Goal: Navigation & Orientation: Understand site structure

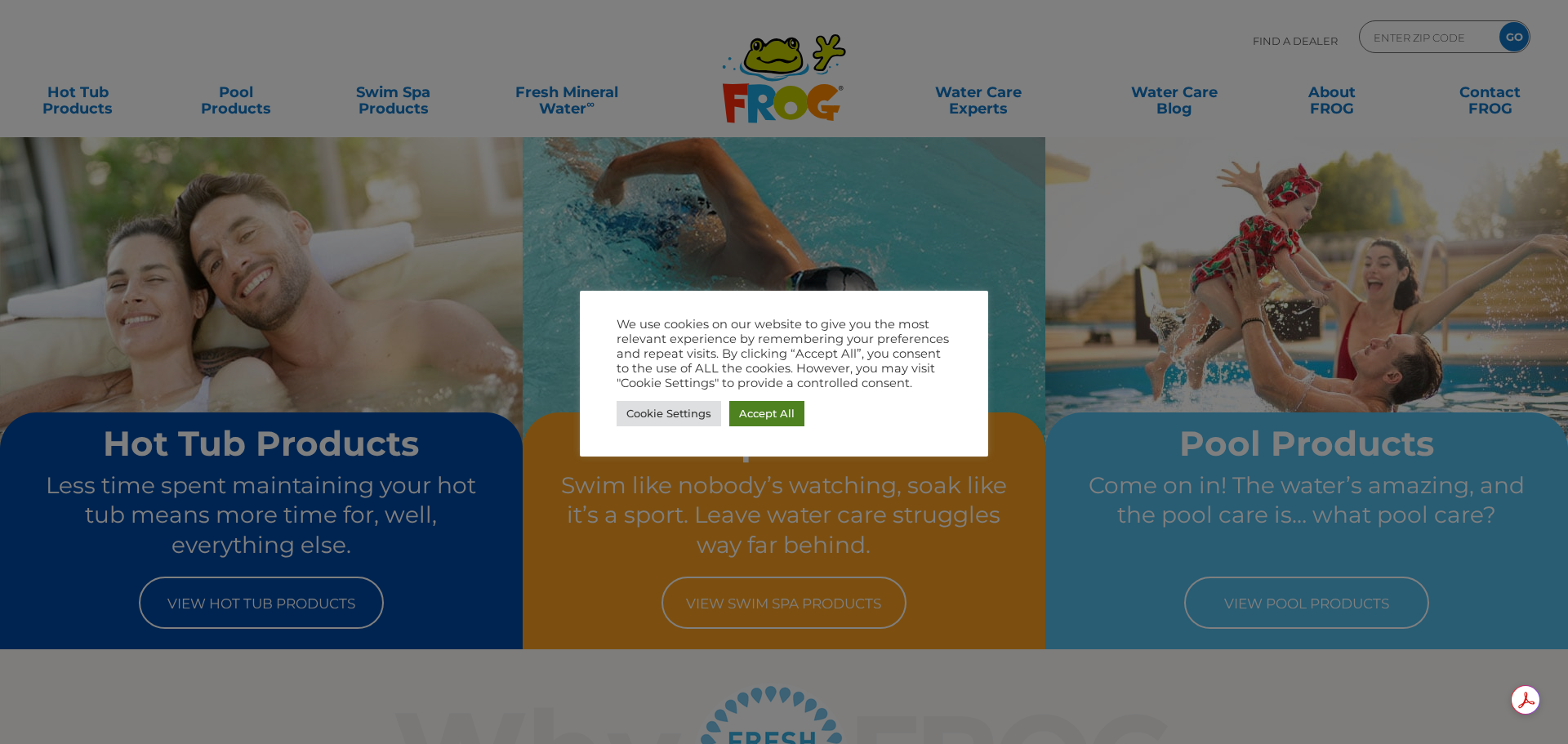
click at [765, 419] on link "Accept All" at bounding box center [766, 413] width 75 height 25
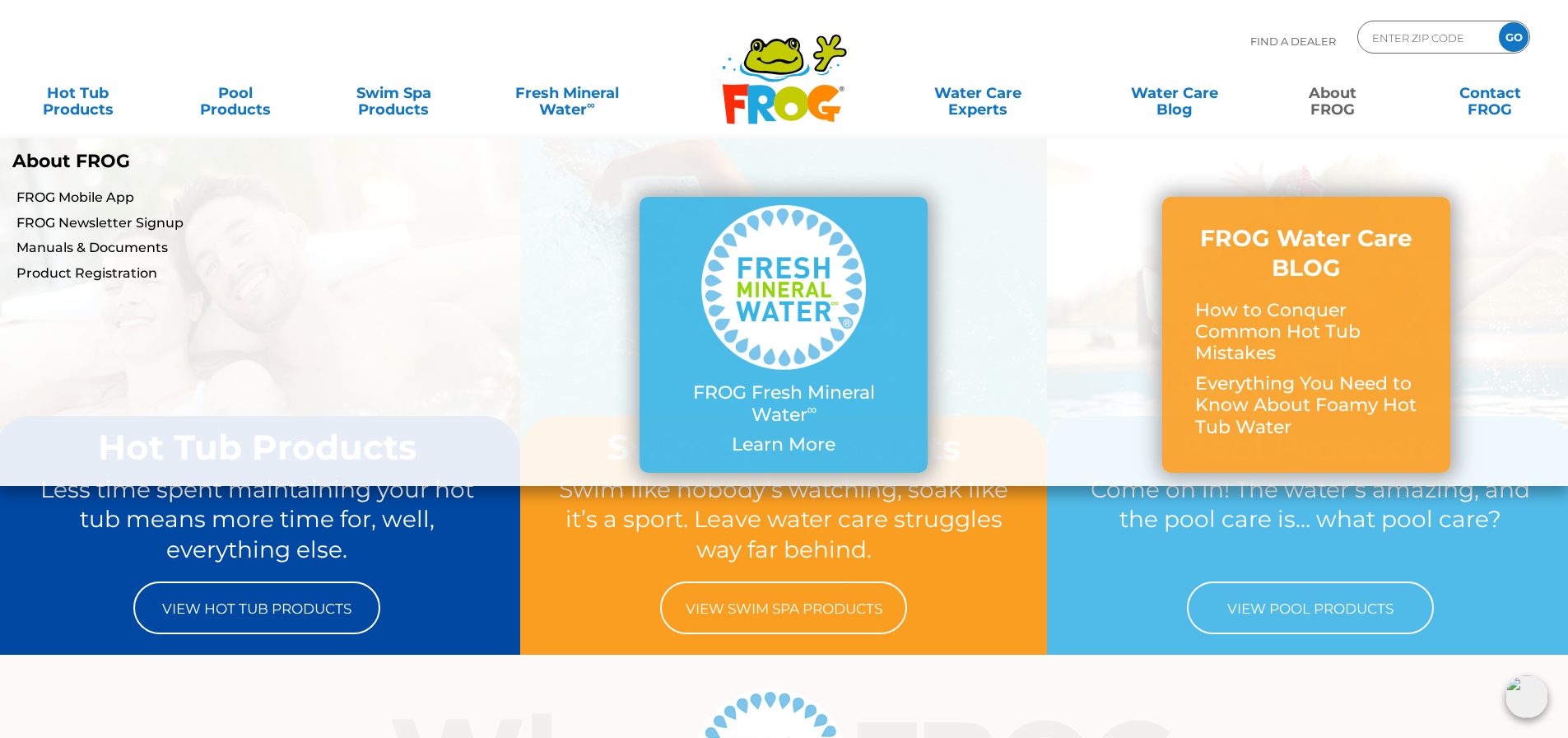
click at [1336, 108] on link "About FROG" at bounding box center [1333, 93] width 123 height 33
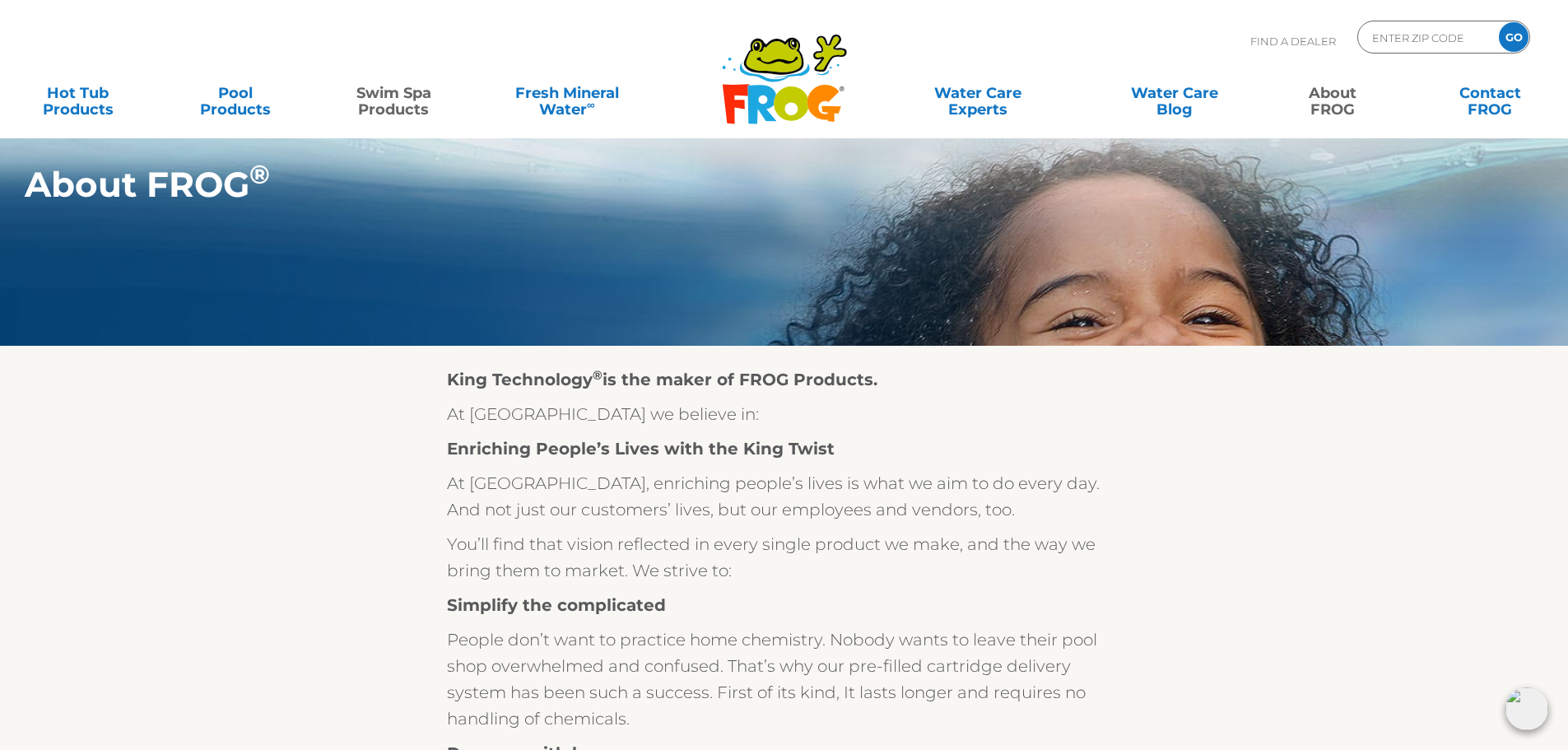
click at [400, 104] on link "Swim Spa Products" at bounding box center [394, 93] width 123 height 33
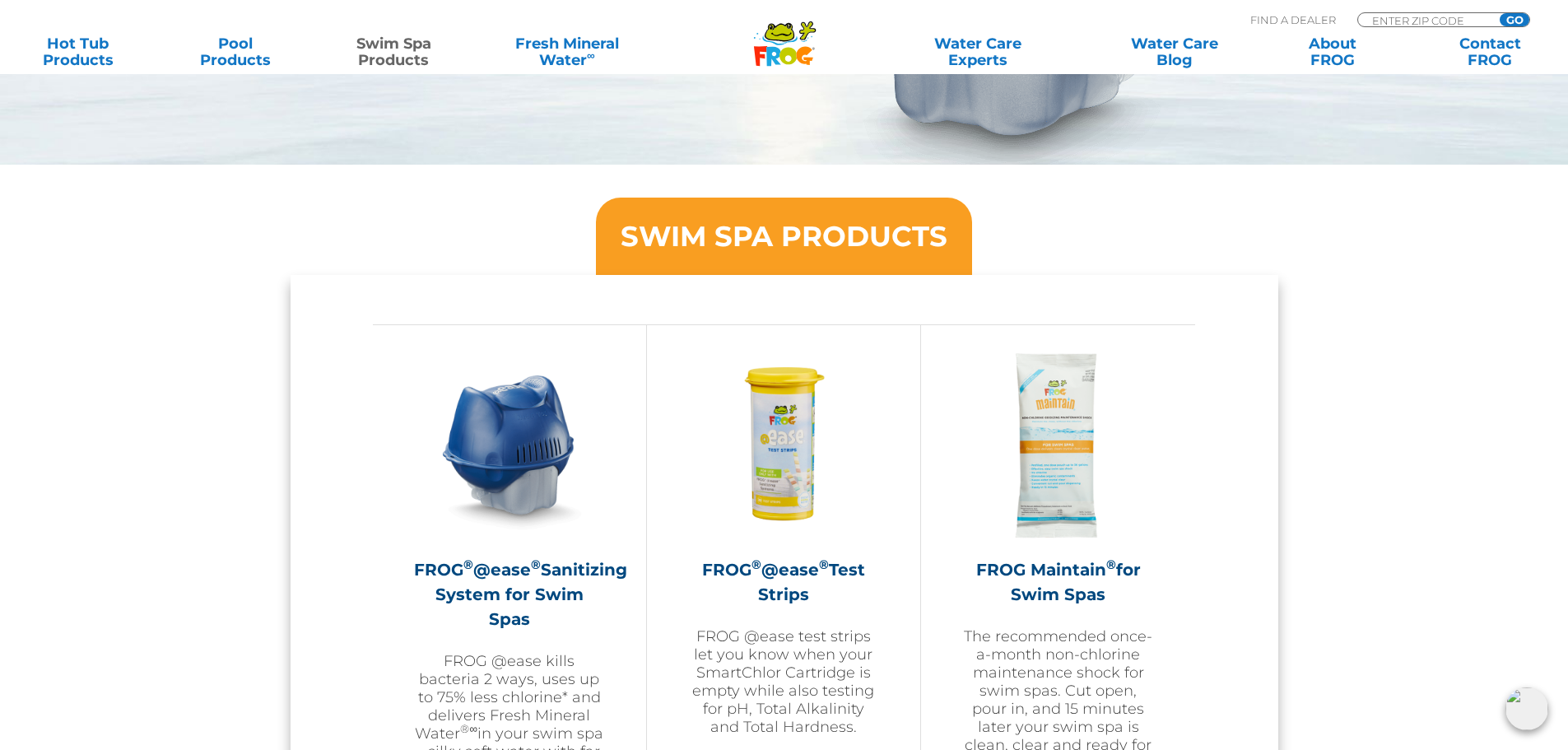
scroll to position [1207, 0]
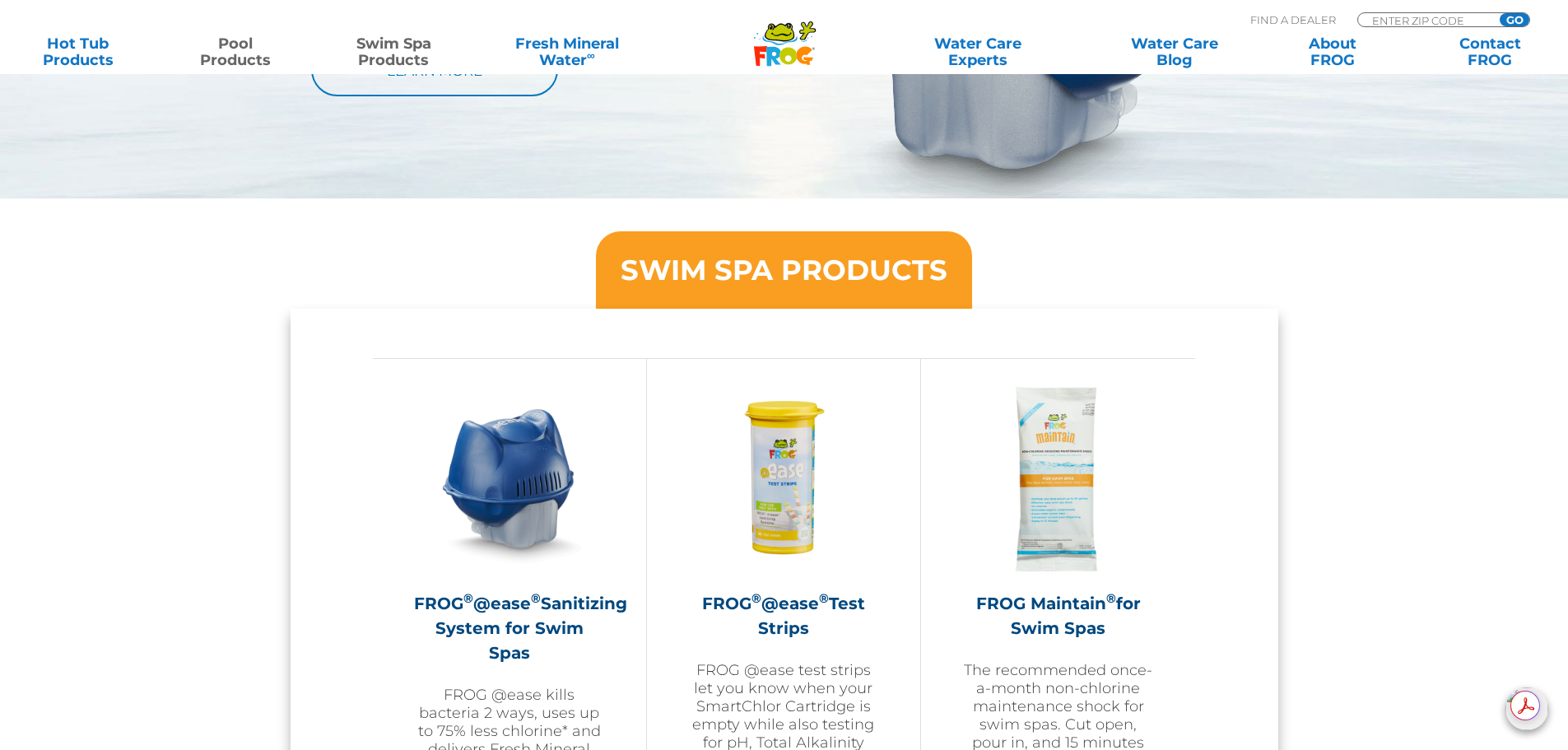
click at [234, 50] on link "Pool Products" at bounding box center [236, 52] width 123 height 33
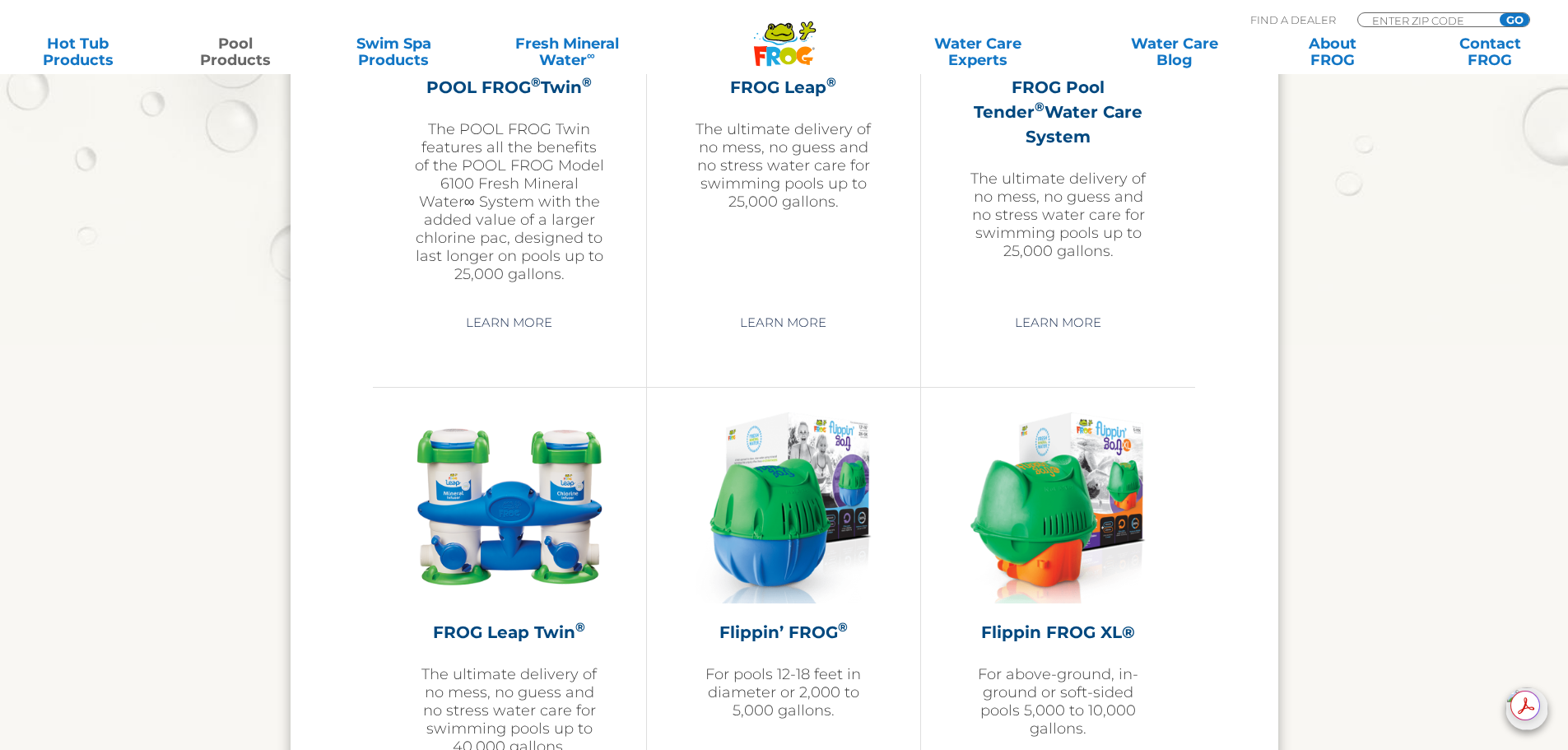
scroll to position [3182, 0]
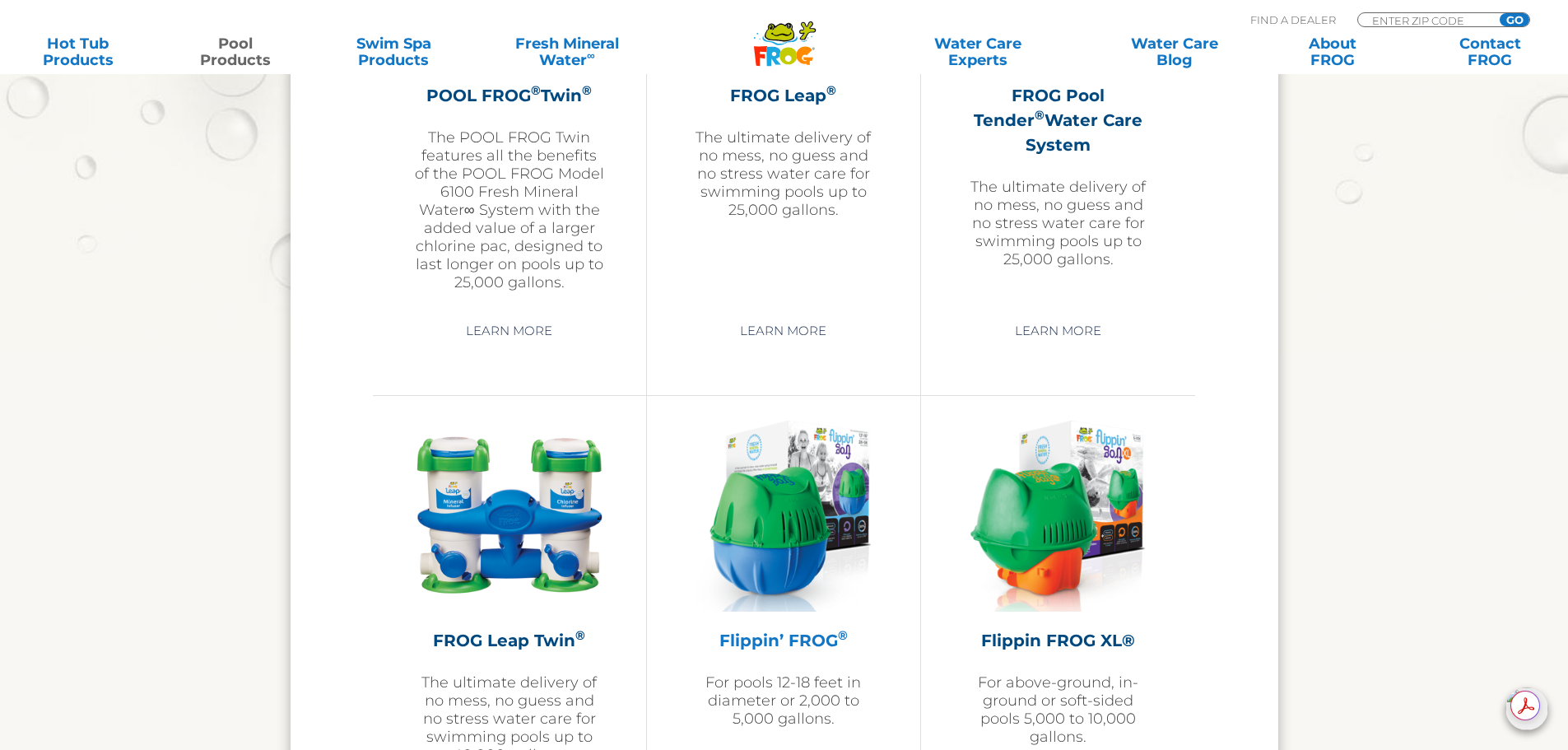
click at [799, 475] on img at bounding box center [784, 516] width 176 height 191
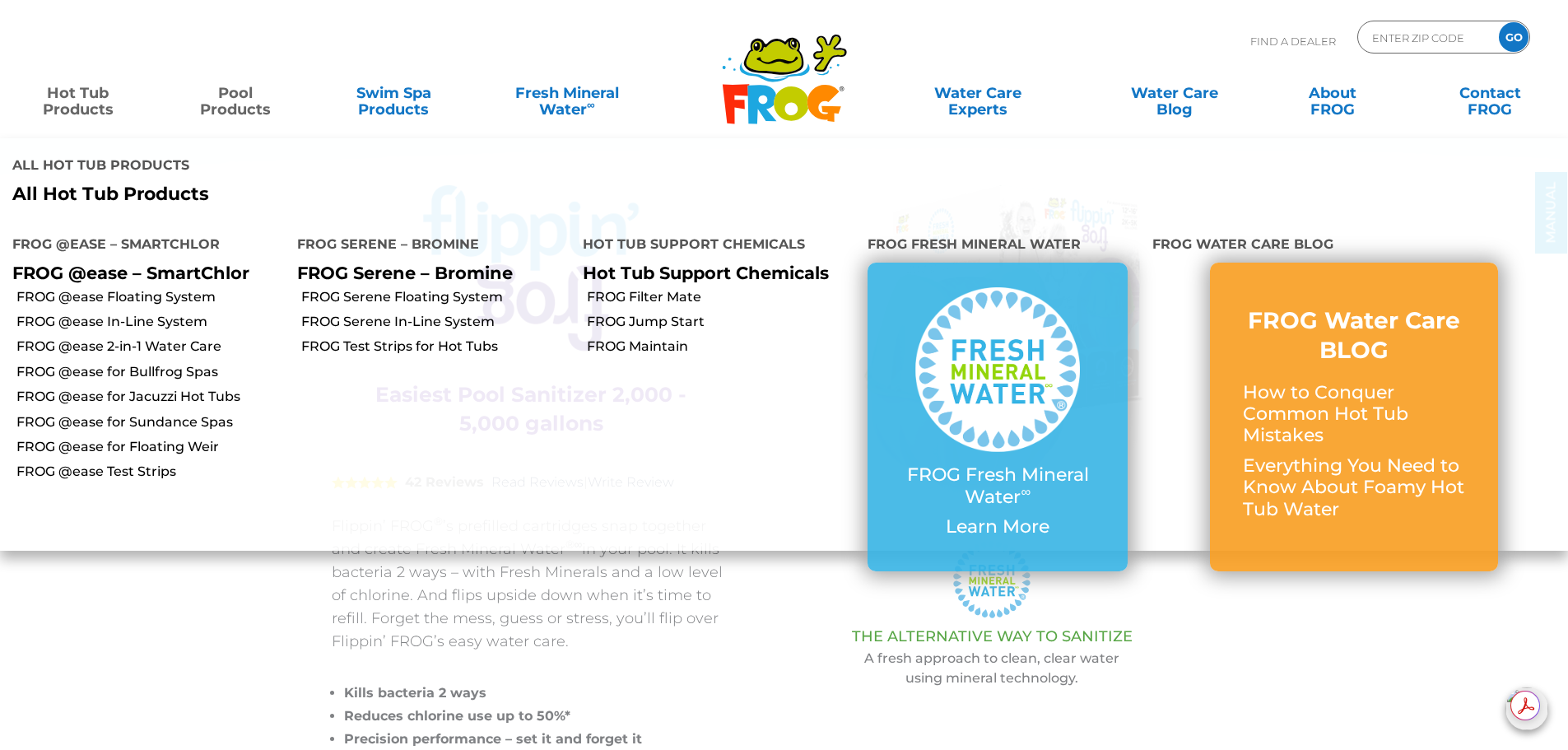
click at [97, 109] on link "Hot Tub Products" at bounding box center [78, 93] width 123 height 33
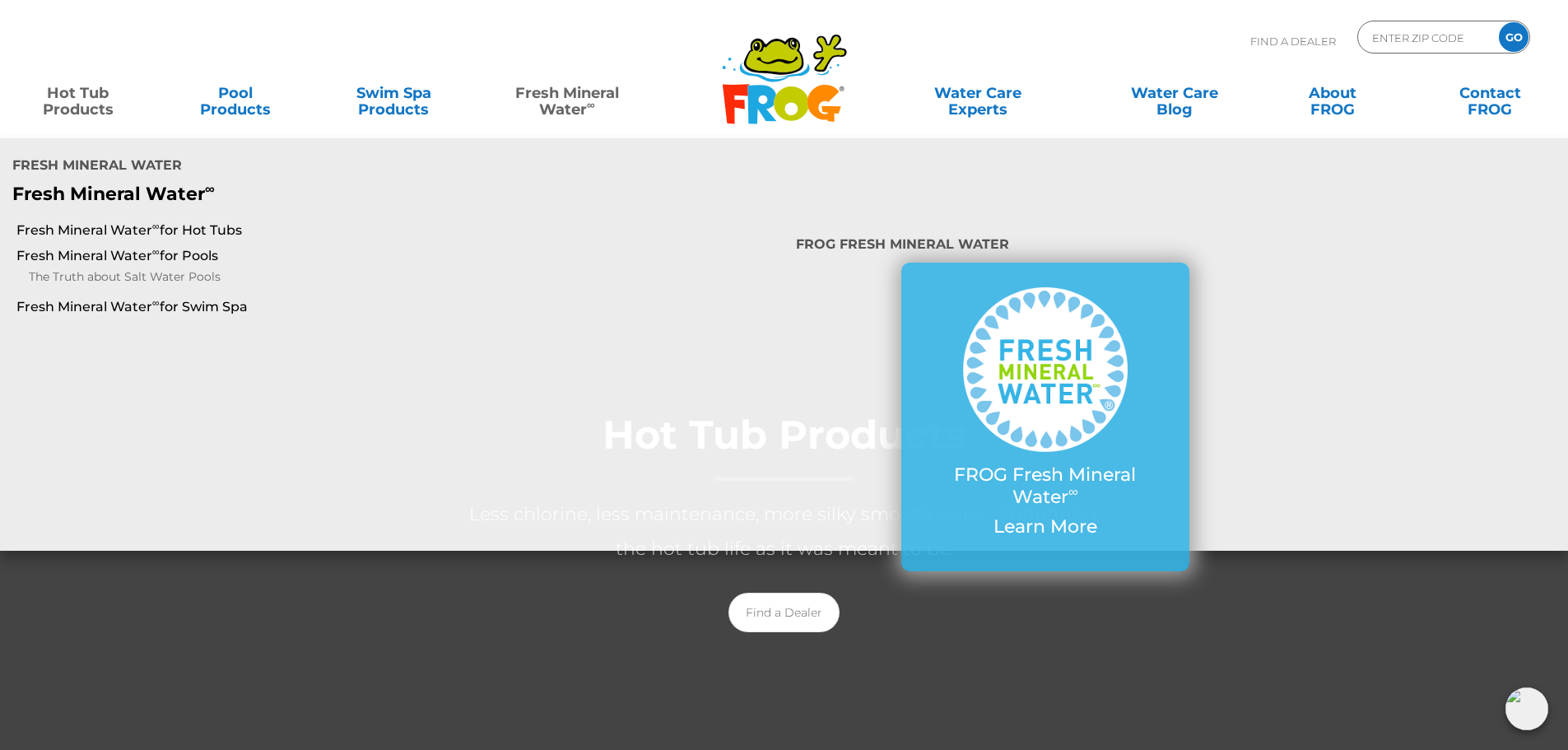
click at [573, 109] on link "Fresh Mineral Water ∞" at bounding box center [567, 93] width 154 height 33
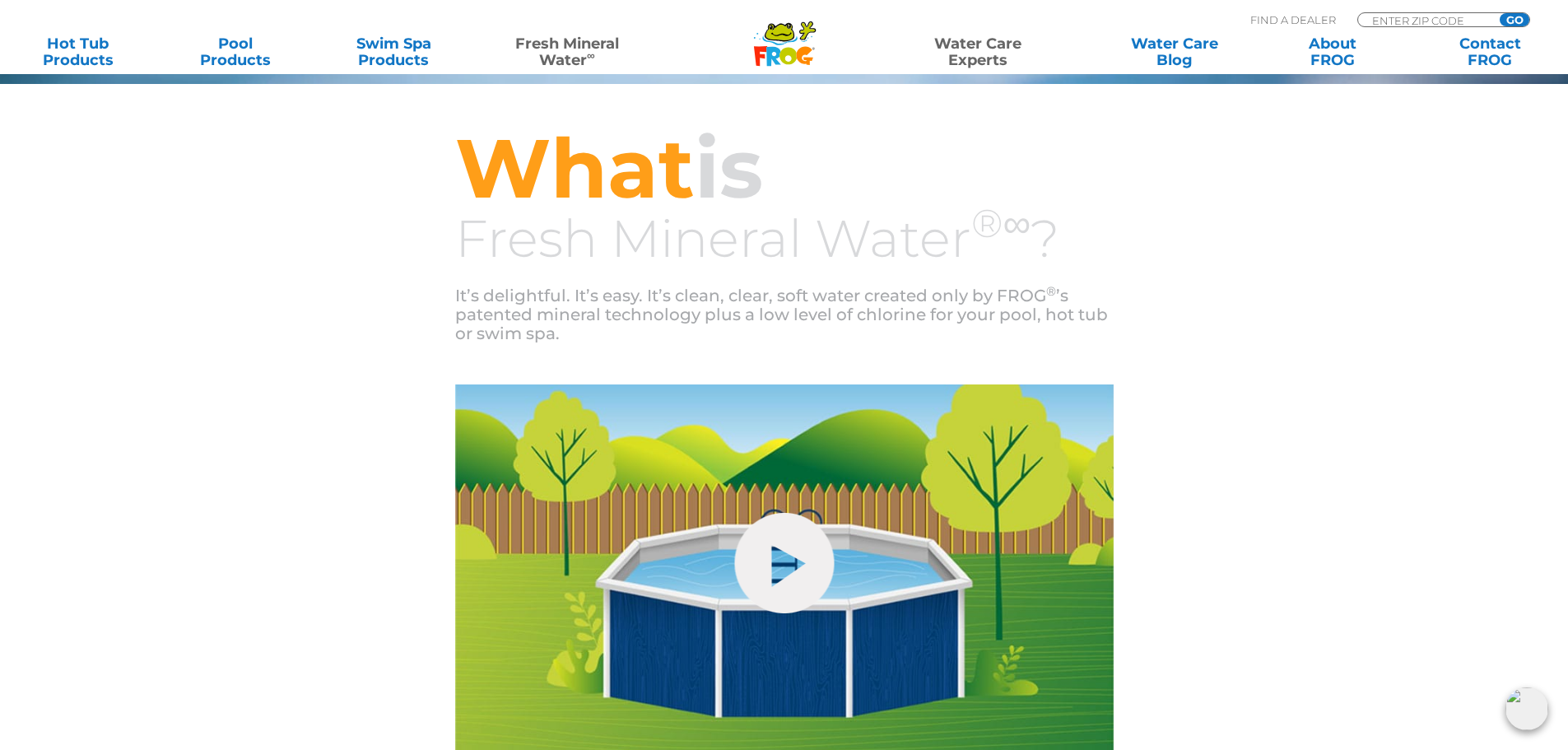
scroll to position [439, 0]
